Goal: Find specific page/section: Find specific page/section

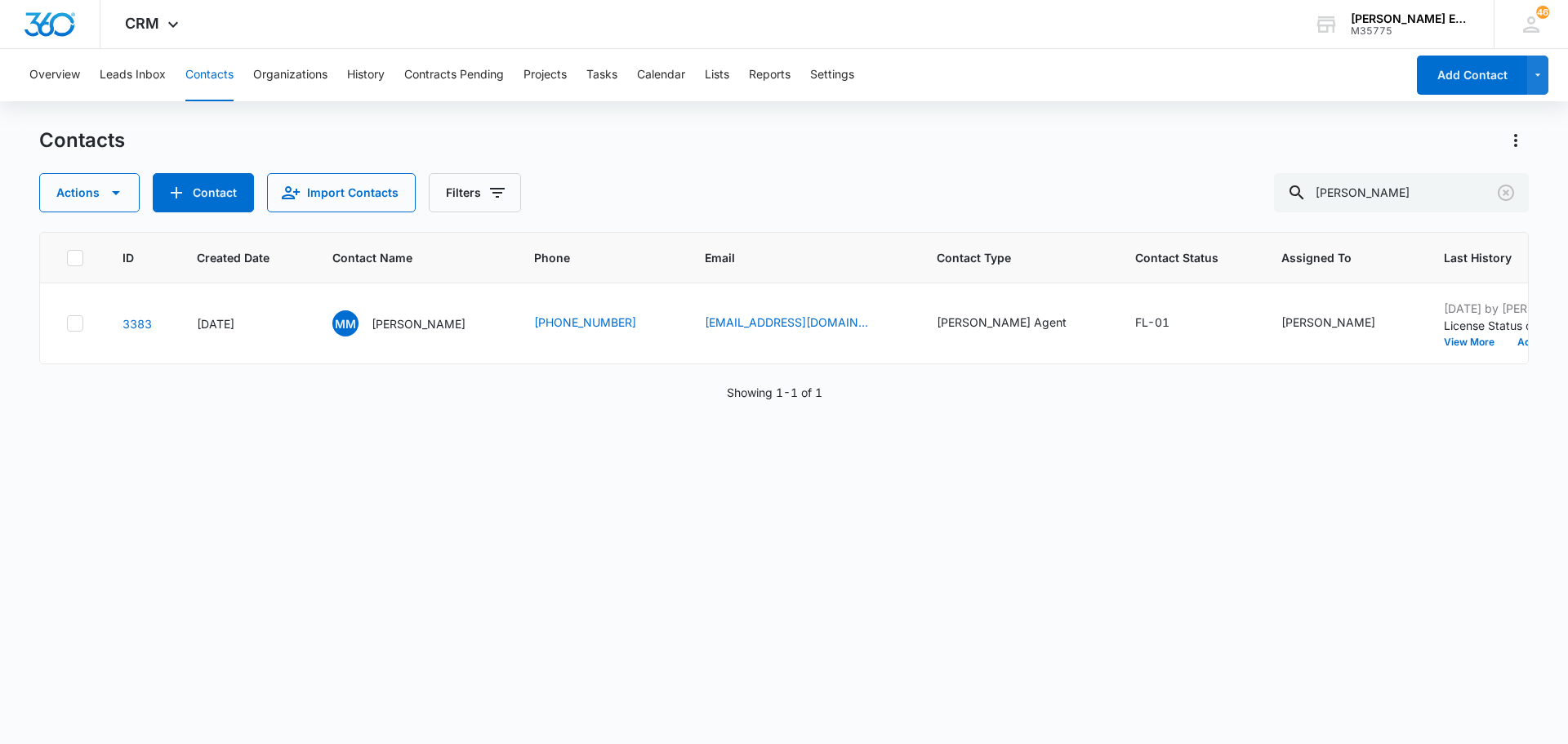
click at [1366, 192] on input "[PERSON_NAME]" at bounding box center [1401, 193] width 255 height 40
type input "[PERSON_NAME]"
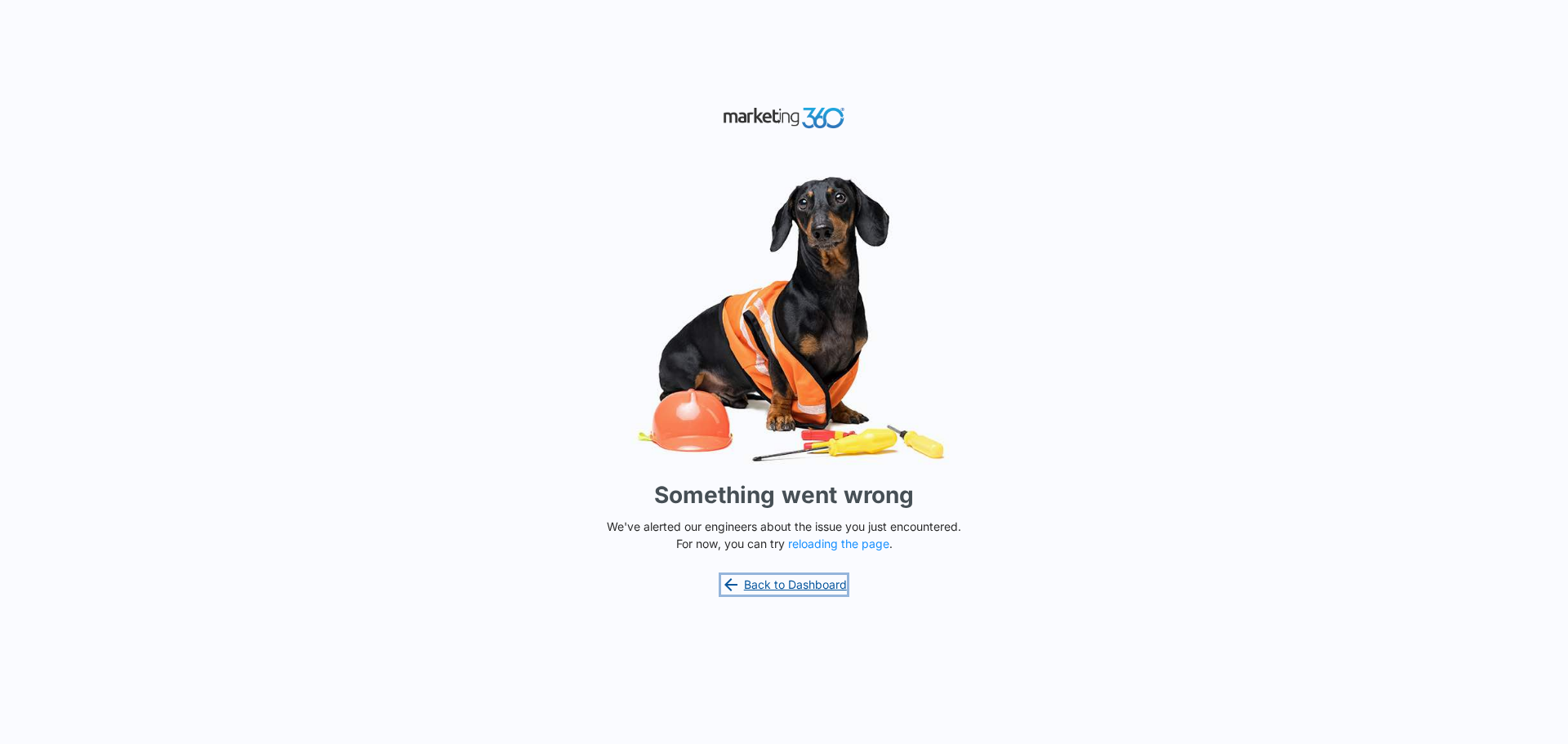
click at [833, 587] on link "Back to Dashboard" at bounding box center [784, 585] width 125 height 20
click at [854, 544] on button "reloading the page" at bounding box center [838, 544] width 101 height 13
